Goal: Task Accomplishment & Management: Manage account settings

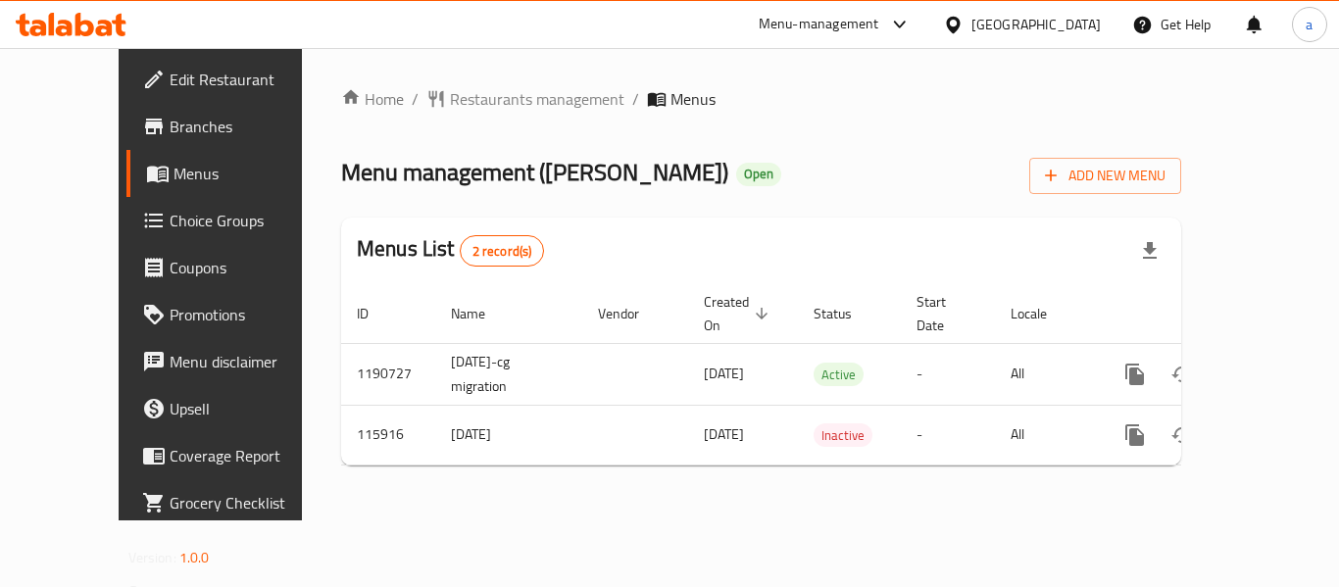
click at [170, 83] on span "Edit Restaurant" at bounding box center [248, 80] width 157 height 24
click at [450, 98] on span "Restaurants management" at bounding box center [537, 99] width 174 height 24
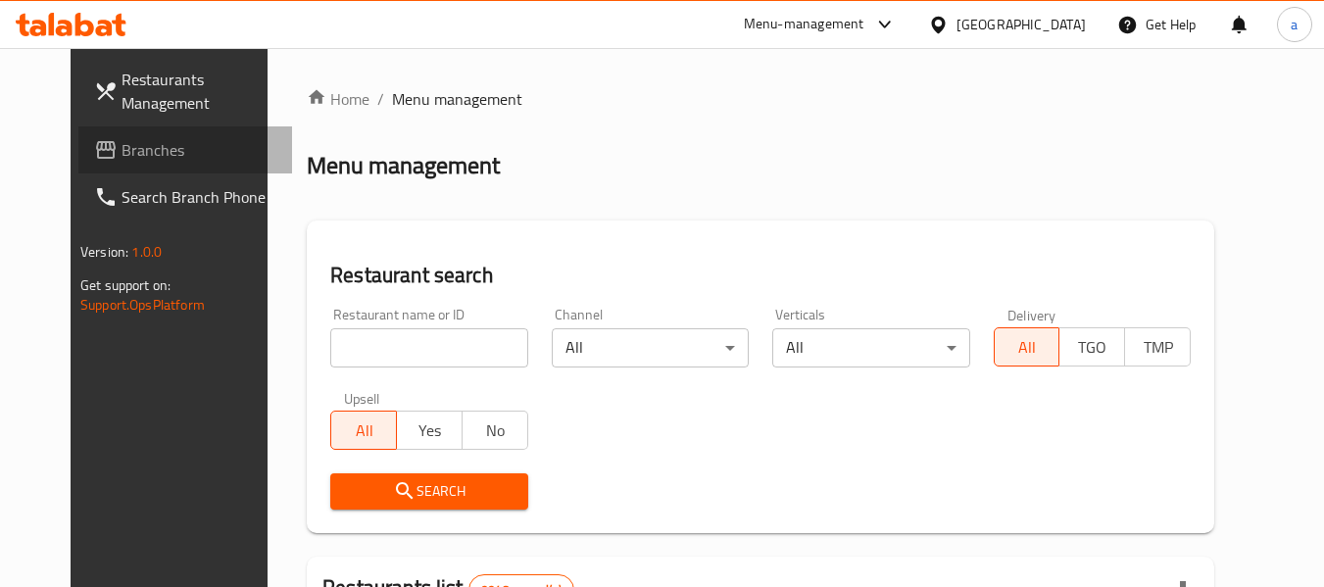
click at [122, 142] on span "Branches" at bounding box center [199, 150] width 155 height 24
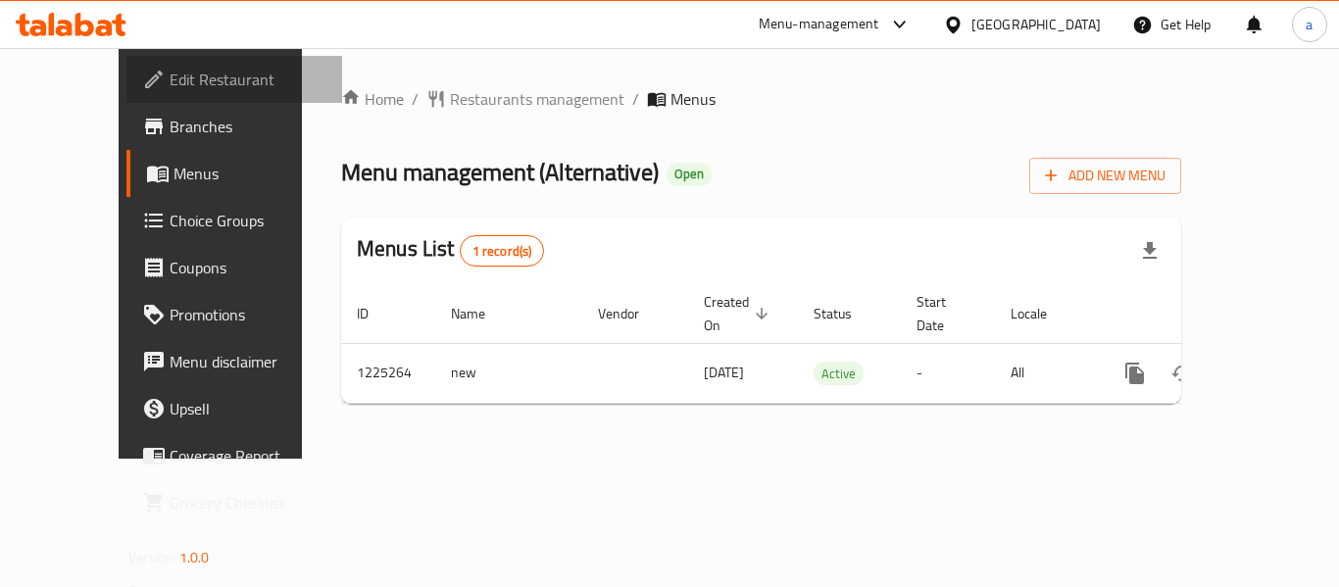
click at [170, 88] on span "Edit Restaurant" at bounding box center [248, 80] width 157 height 24
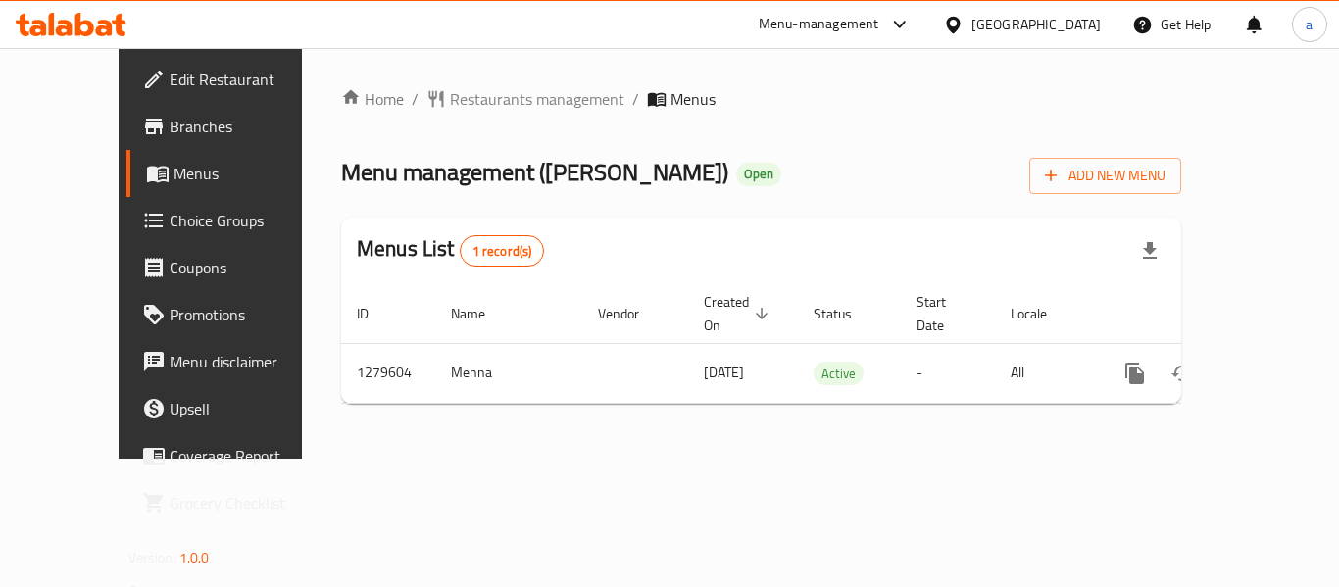
click at [170, 84] on span "Edit Restaurant" at bounding box center [248, 80] width 157 height 24
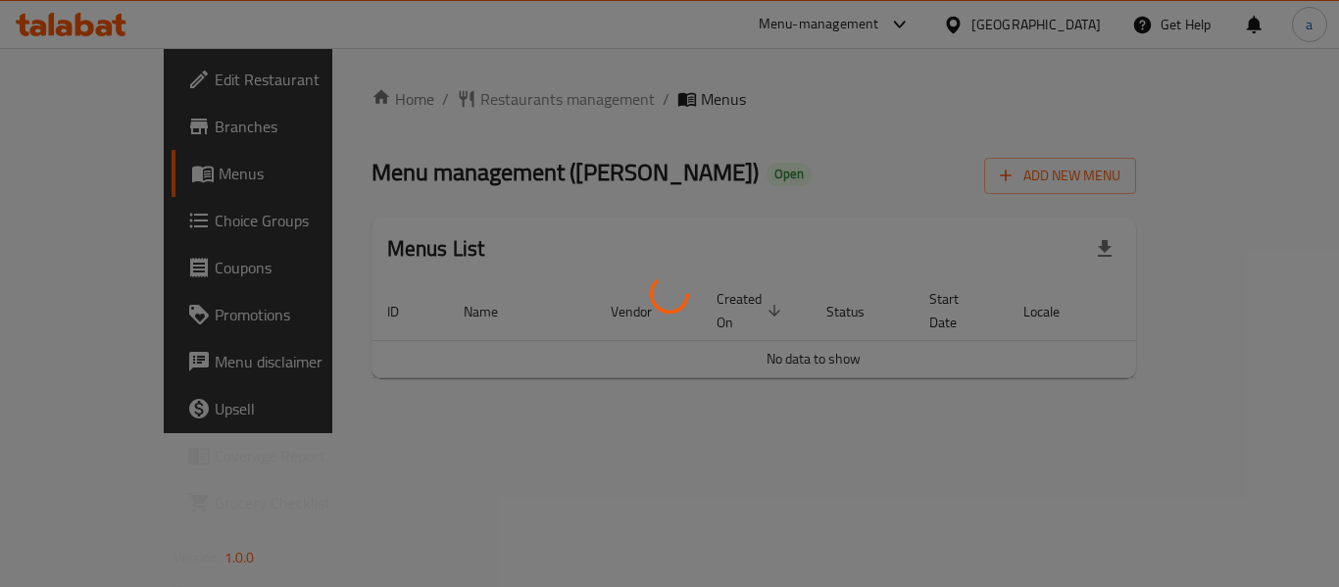
click at [514, 99] on div at bounding box center [669, 293] width 1339 height 587
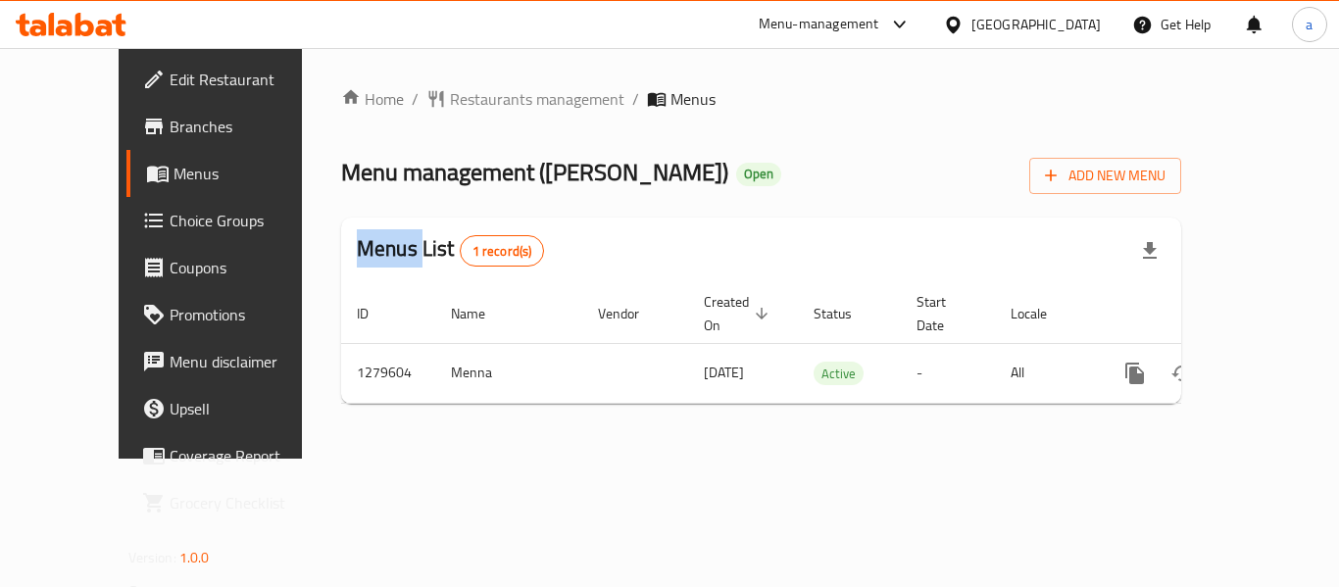
click at [514, 99] on div at bounding box center [669, 293] width 1339 height 587
click at [514, 99] on span "Restaurants management" at bounding box center [537, 99] width 174 height 24
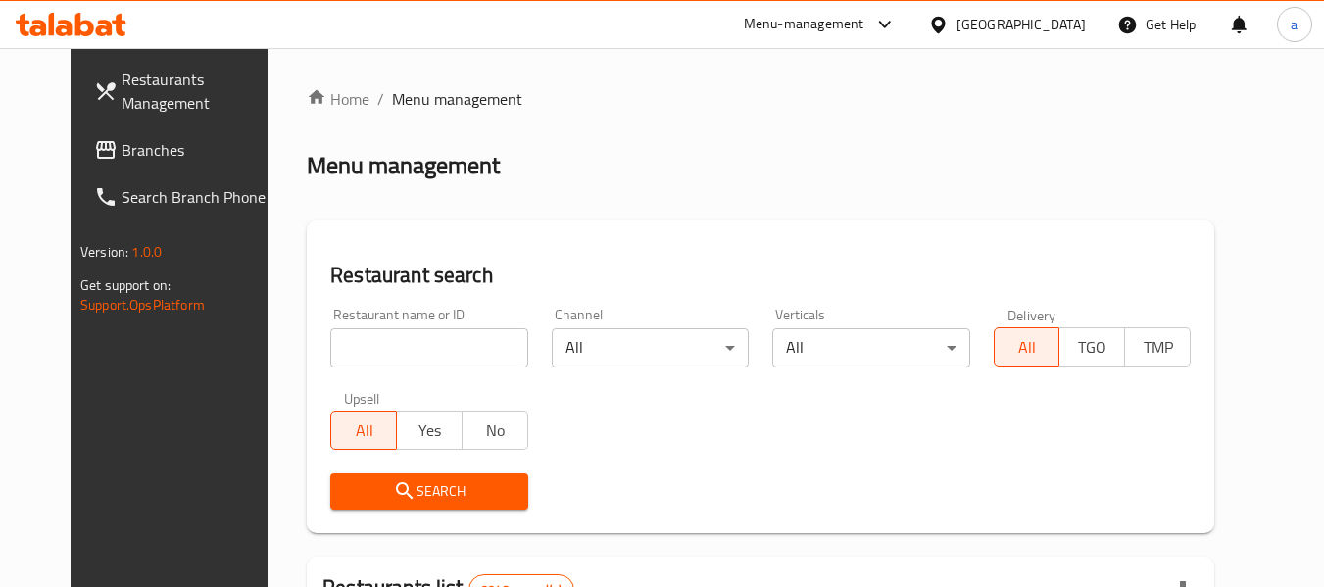
click at [117, 136] on link "Branches" at bounding box center [185, 149] width 214 height 47
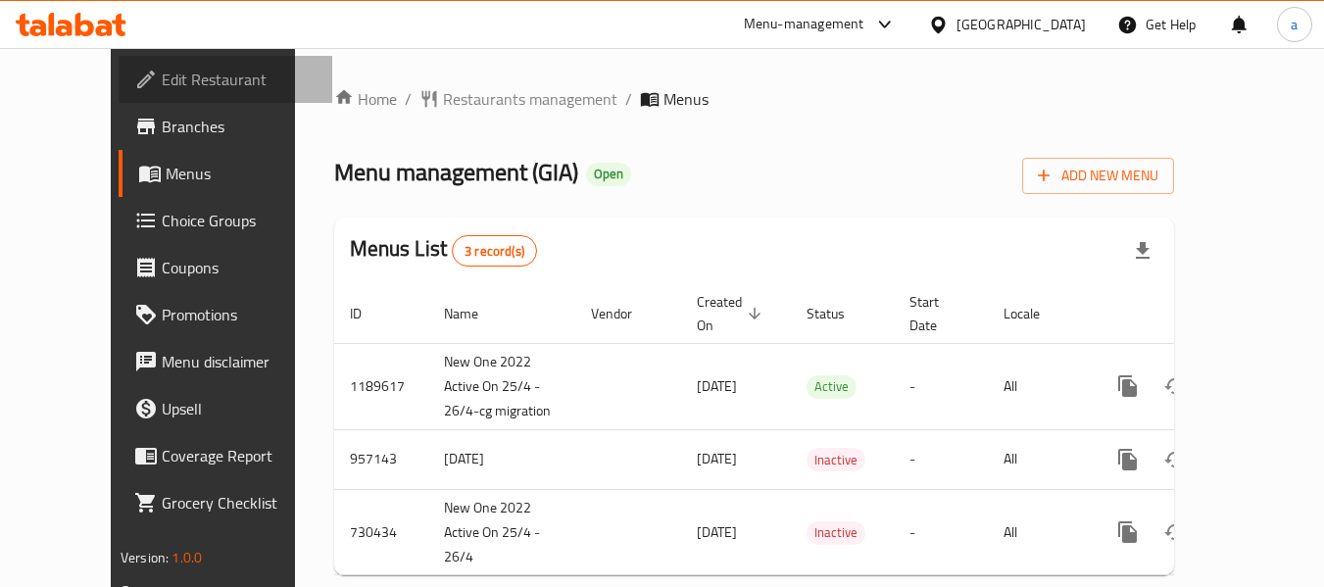
click at [162, 81] on span "Edit Restaurant" at bounding box center [239, 80] width 155 height 24
click at [393, 115] on div "Home / Restaurants management / Menus Menu management ( GIA ) Open Add New Menu…" at bounding box center [754, 339] width 840 height 504
click at [443, 99] on span "Restaurants management" at bounding box center [530, 99] width 174 height 24
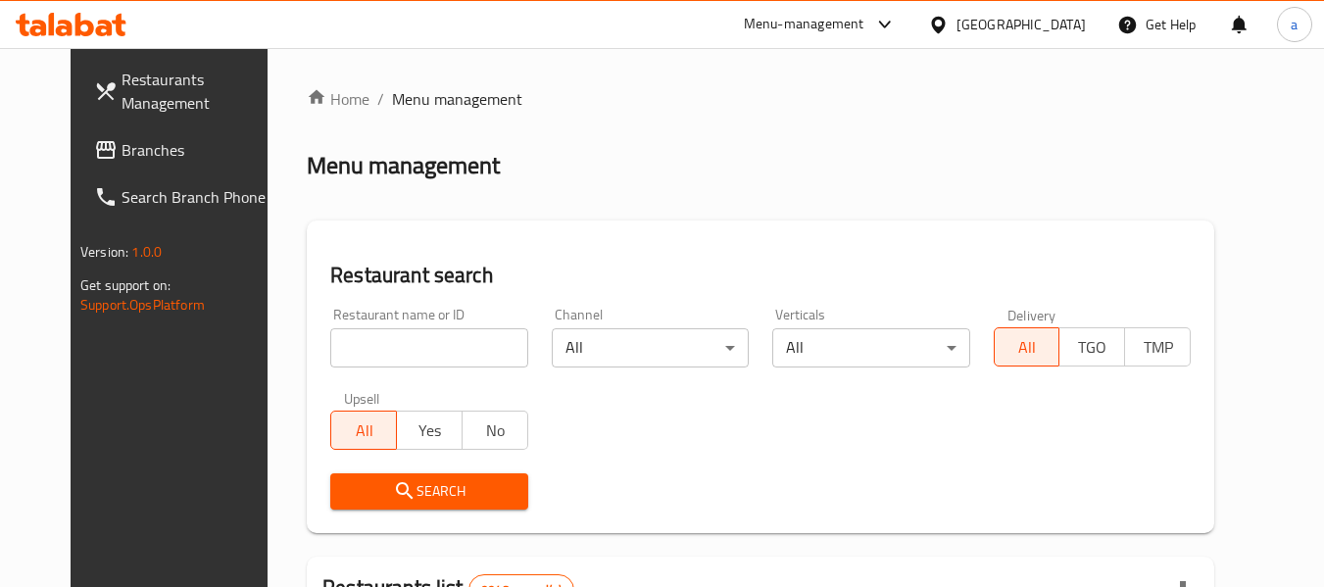
click at [128, 139] on span "Branches" at bounding box center [199, 150] width 155 height 24
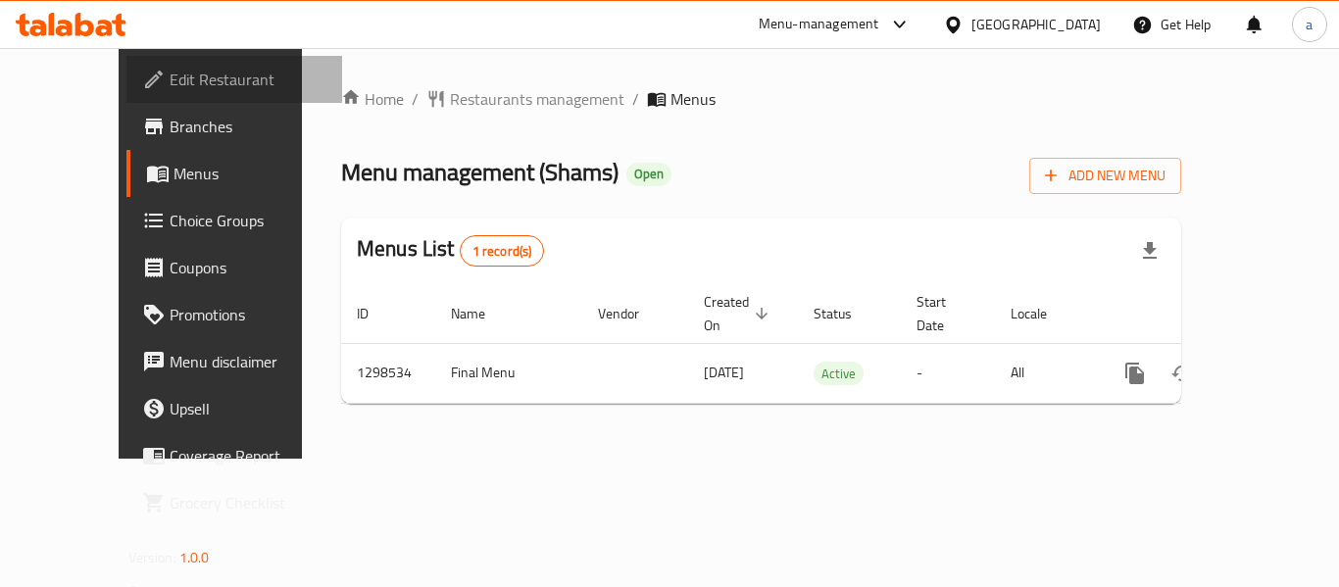
click at [126, 62] on link "Edit Restaurant" at bounding box center [234, 79] width 216 height 47
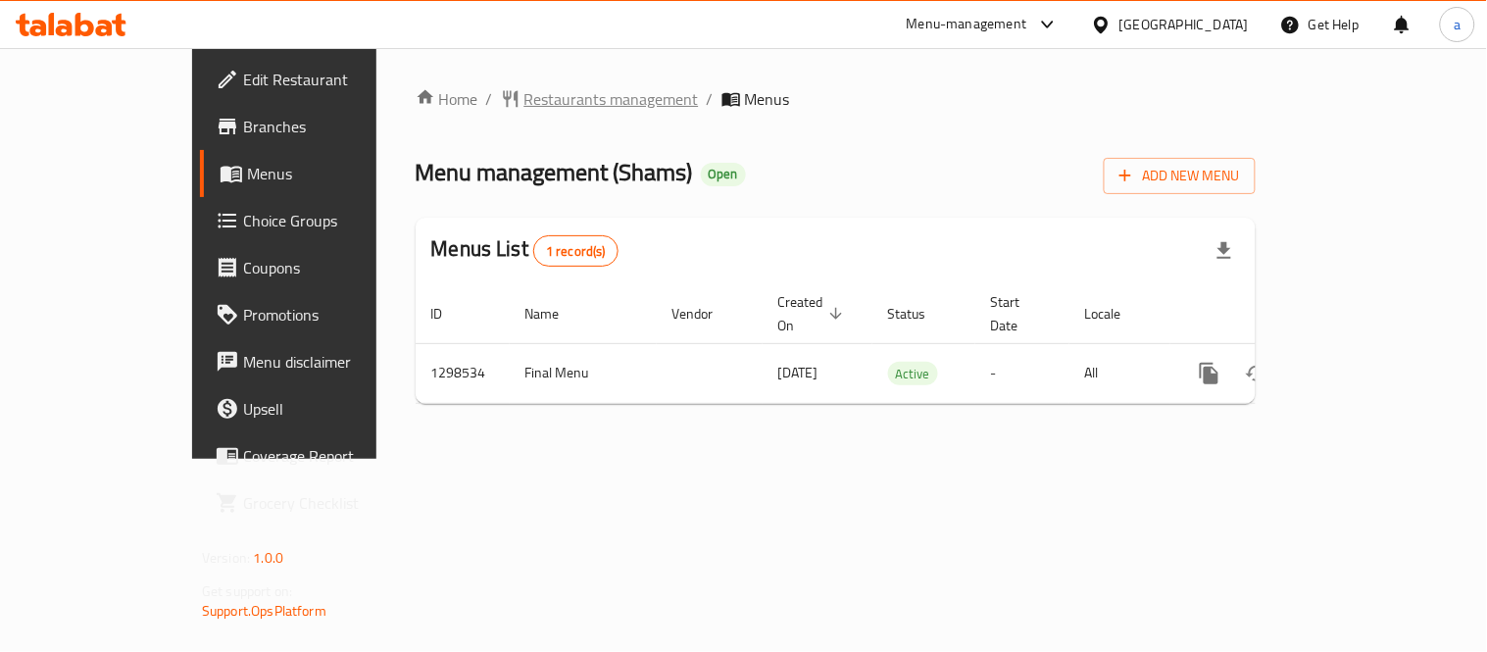
click at [524, 105] on span "Restaurants management" at bounding box center [611, 99] width 174 height 24
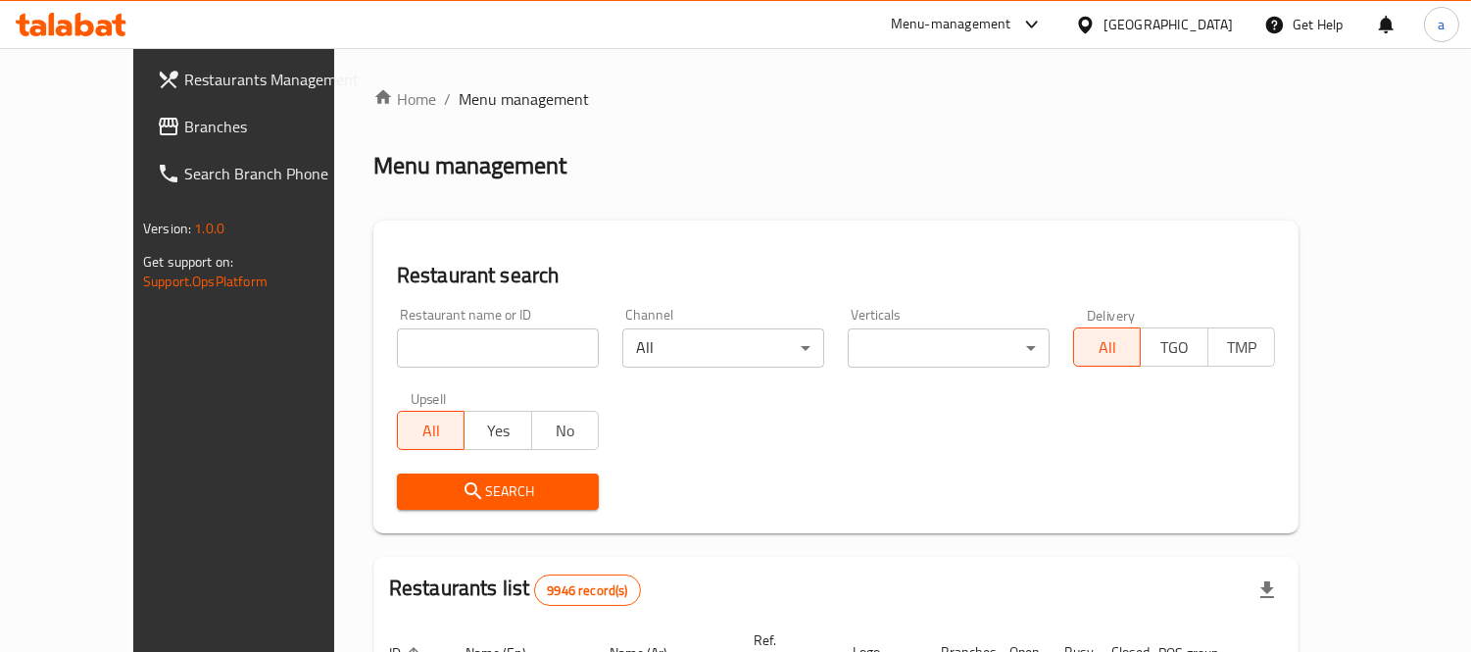
click at [398, 334] on input "search" at bounding box center [498, 347] width 202 height 39
paste input "5526"
type input "5526"
click at [141, 147] on link "Branches" at bounding box center [260, 126] width 238 height 47
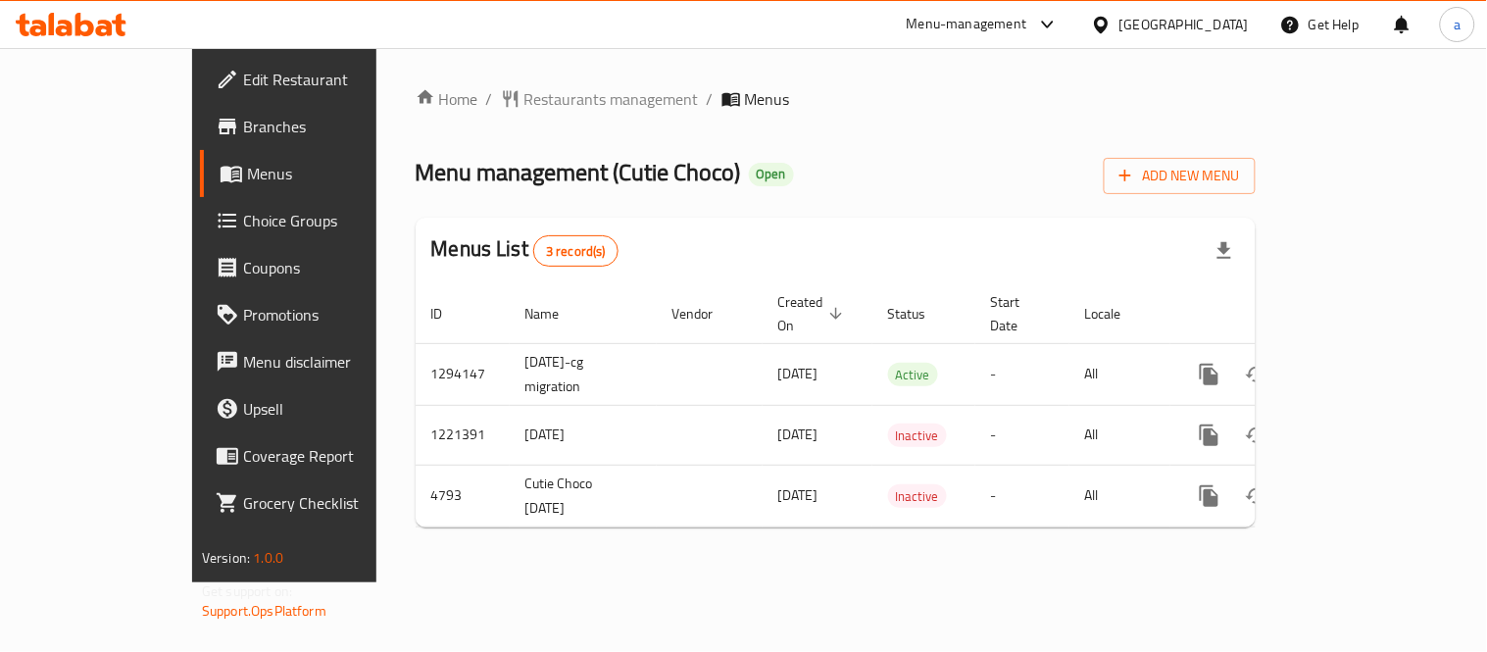
click at [243, 80] on span "Edit Restaurant" at bounding box center [333, 80] width 181 height 24
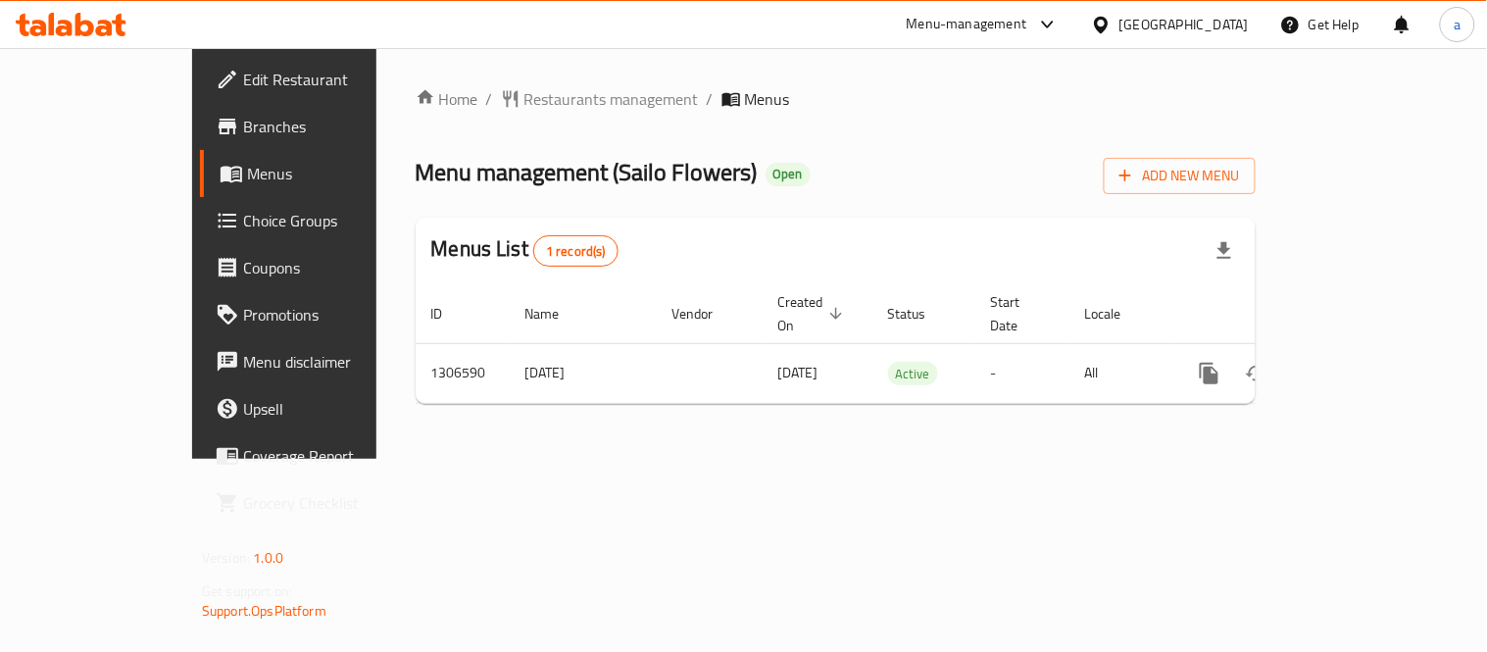
click at [243, 80] on span "Edit Restaurant" at bounding box center [333, 80] width 181 height 24
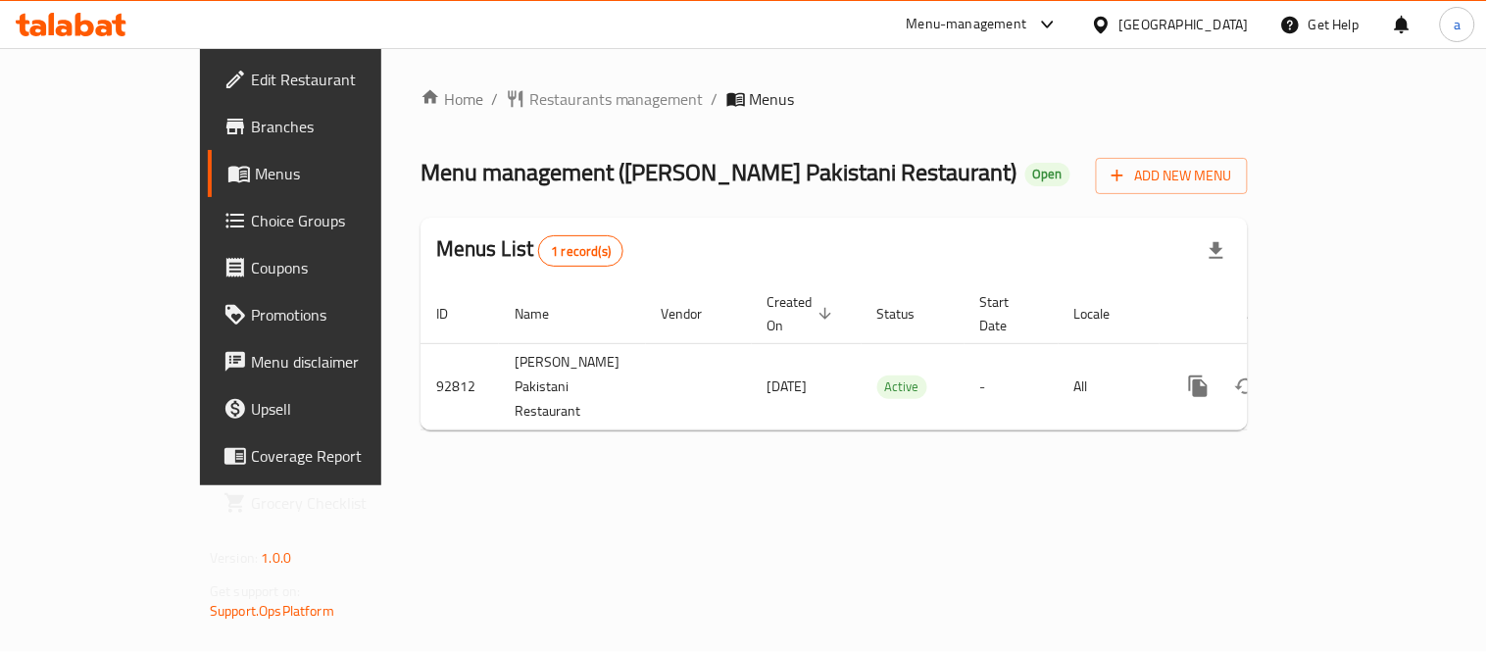
click at [251, 73] on span "Edit Restaurant" at bounding box center [341, 80] width 181 height 24
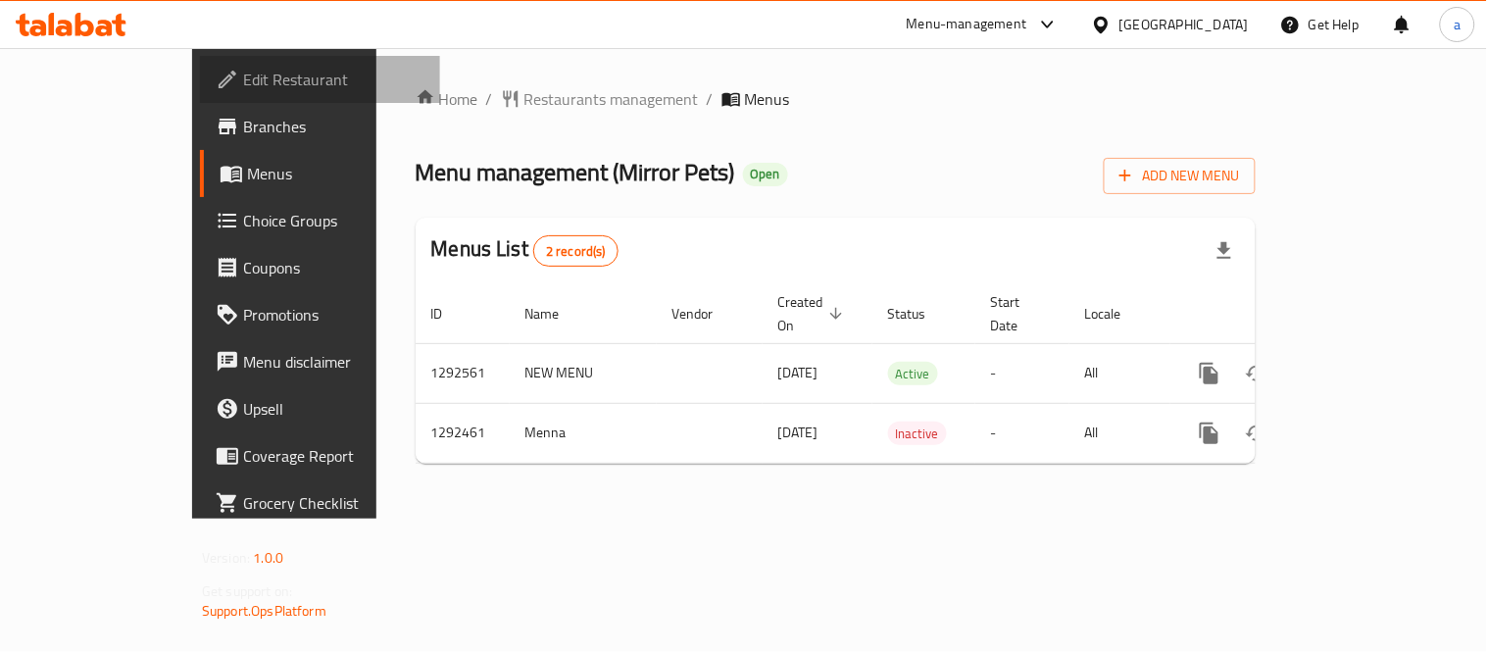
click at [243, 76] on span "Edit Restaurant" at bounding box center [333, 80] width 181 height 24
